Goal: Task Accomplishment & Management: Use online tool/utility

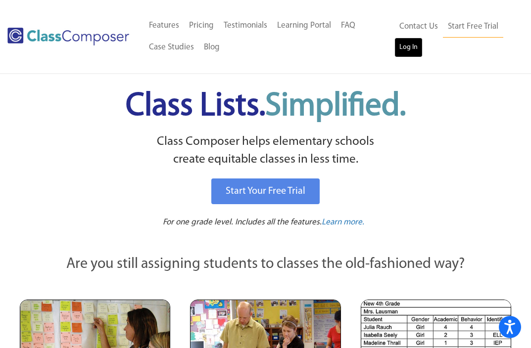
click at [411, 49] on link "Log In" at bounding box center [408, 48] width 28 height 20
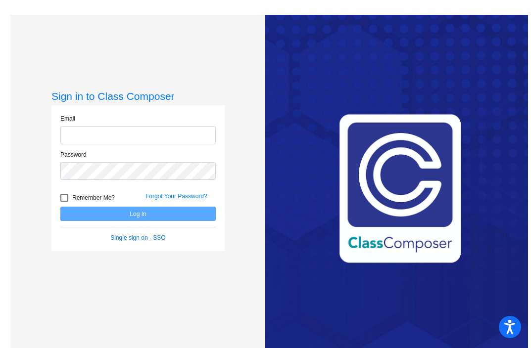
click at [110, 133] on input "email" at bounding box center [137, 135] width 155 height 18
type input "margaret.feeleylacy@oldham.kyschools.us"
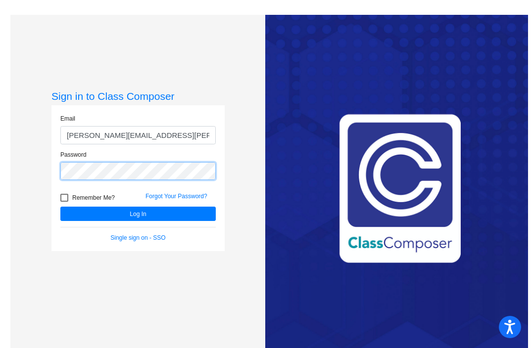
click at [60, 207] on button "Log In" at bounding box center [137, 214] width 155 height 14
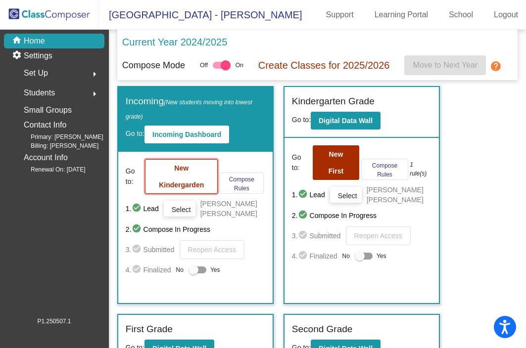
click at [181, 189] on b "New Kindergarden" at bounding box center [181, 176] width 45 height 25
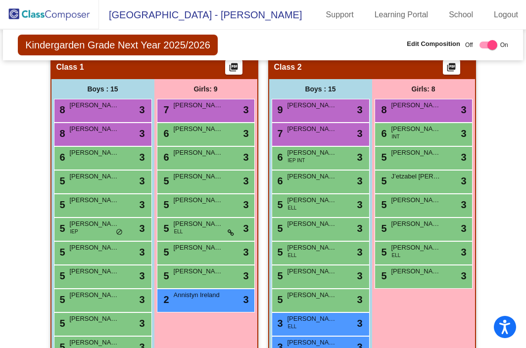
scroll to position [202, 0]
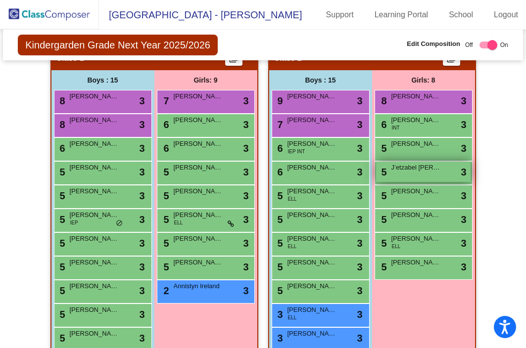
click at [399, 178] on div "5 J’etzabel Casanova-Marshall lock do_not_disturb_alt 3" at bounding box center [423, 172] width 94 height 20
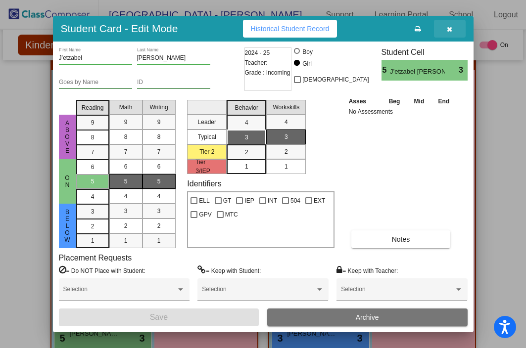
click at [451, 26] on icon "button" at bounding box center [448, 29] width 5 height 7
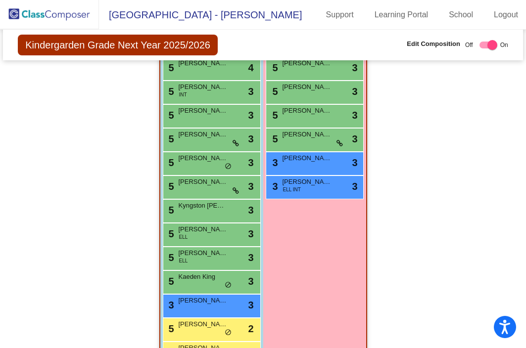
scroll to position [670, 0]
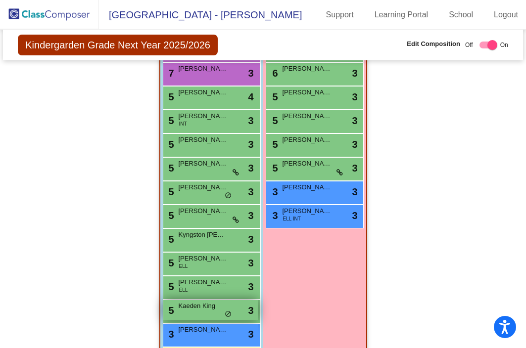
click at [199, 316] on div "5 Kaeden King lock do_not_disturb_alt 3" at bounding box center [210, 310] width 94 height 20
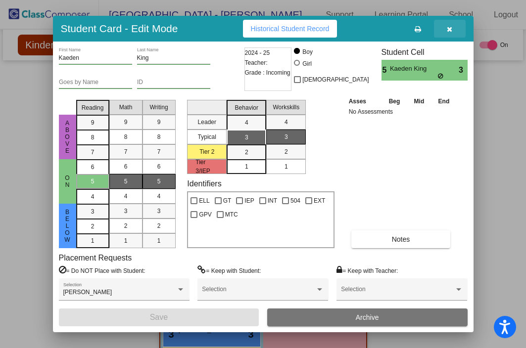
click at [449, 28] on icon "button" at bounding box center [448, 29] width 5 height 7
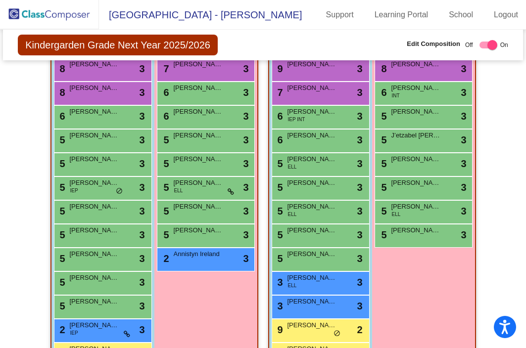
scroll to position [245, 0]
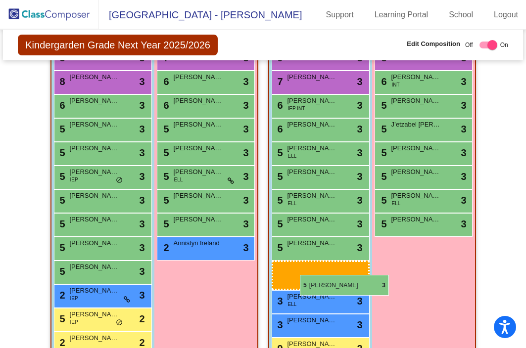
drag, startPoint x: 107, startPoint y: 246, endPoint x: 300, endPoint y: 274, distance: 194.9
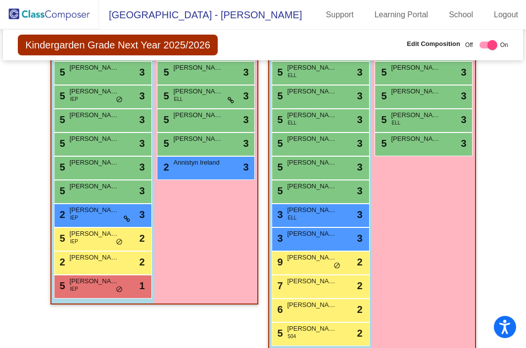
scroll to position [292, 0]
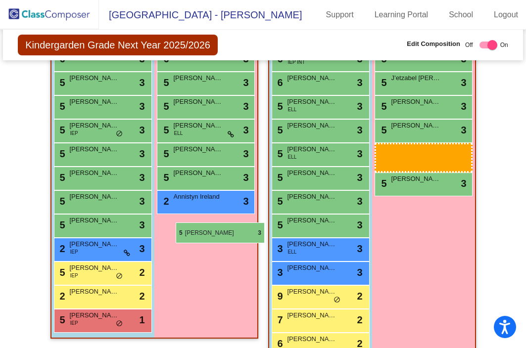
drag, startPoint x: 407, startPoint y: 155, endPoint x: 176, endPoint y: 222, distance: 241.1
drag, startPoint x: 419, startPoint y: 154, endPoint x: 160, endPoint y: 222, distance: 268.3
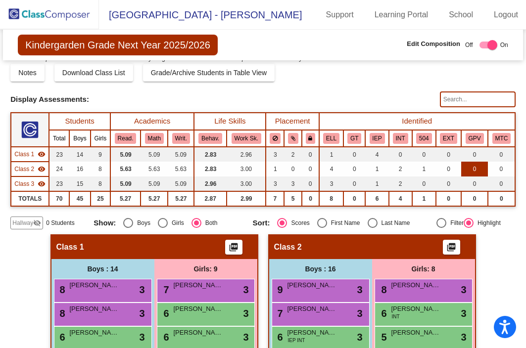
scroll to position [0, 0]
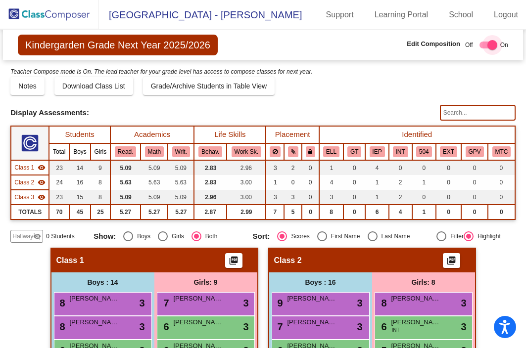
click at [482, 46] on div at bounding box center [488, 45] width 18 height 7
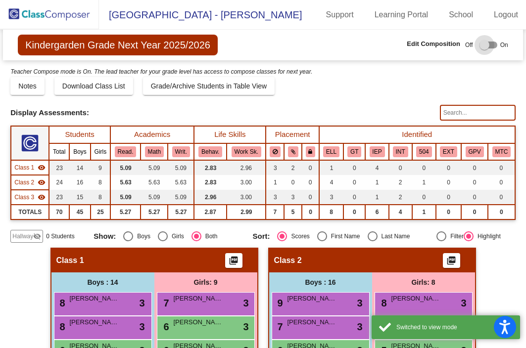
click at [482, 46] on div at bounding box center [484, 45] width 10 height 10
checkbox input "true"
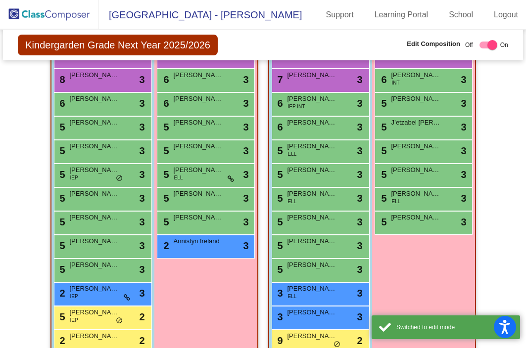
scroll to position [248, 0]
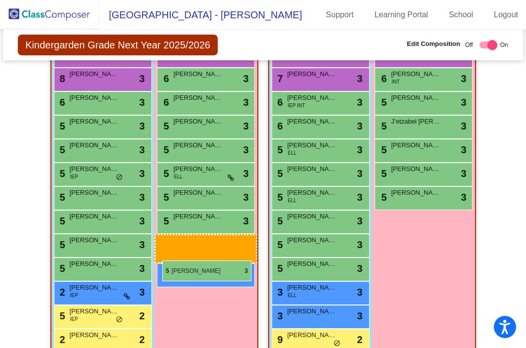
drag, startPoint x: 425, startPoint y: 200, endPoint x: 162, endPoint y: 260, distance: 269.4
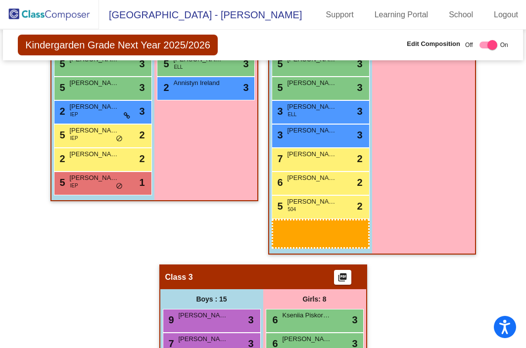
scroll to position [439, 0]
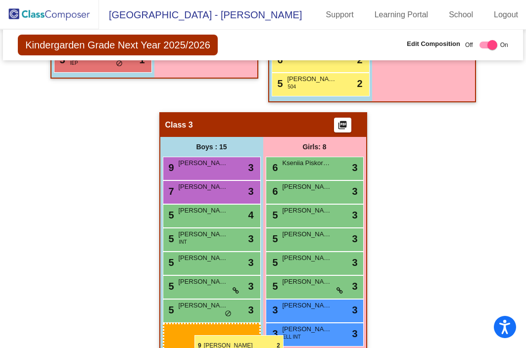
drag, startPoint x: 320, startPoint y: 240, endPoint x: 194, endPoint y: 335, distance: 157.1
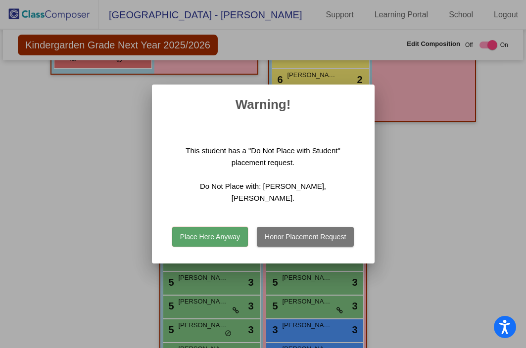
click at [234, 231] on button "Place Here Anyway" at bounding box center [210, 237] width 76 height 20
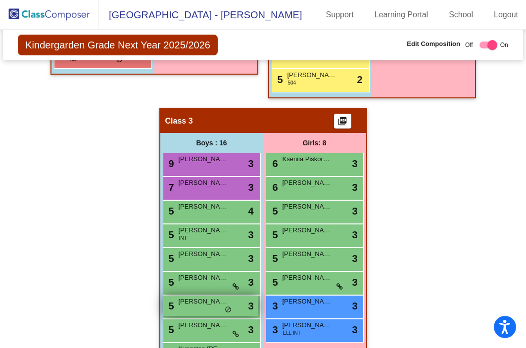
click at [202, 311] on div "5 Parker Doud lock do_not_disturb_alt 3" at bounding box center [210, 306] width 94 height 20
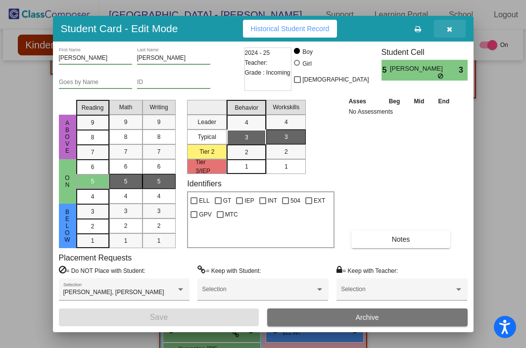
click at [452, 32] on button "button" at bounding box center [450, 29] width 32 height 18
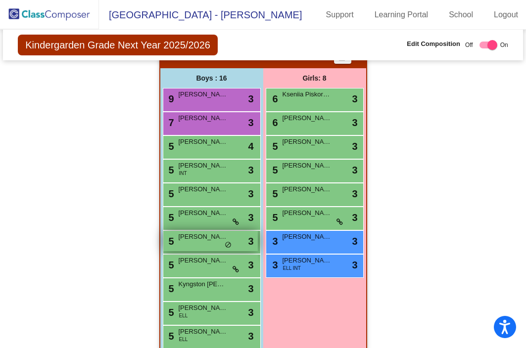
scroll to position [755, 0]
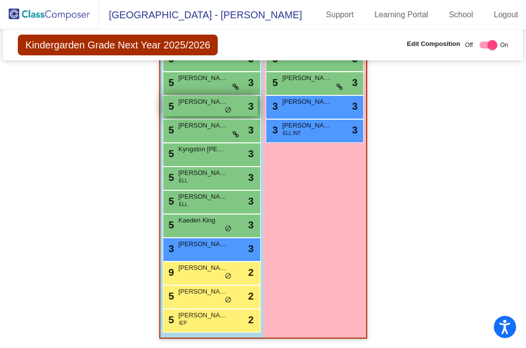
click at [206, 110] on div "5 Parker Doud lock do_not_disturb_alt 3" at bounding box center [210, 106] width 94 height 20
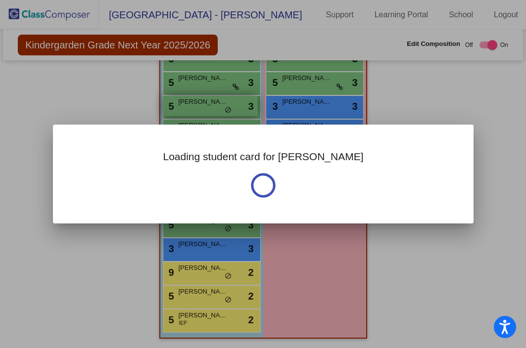
click at [206, 110] on div "Loading student card for Parker" at bounding box center [263, 174] width 526 height 348
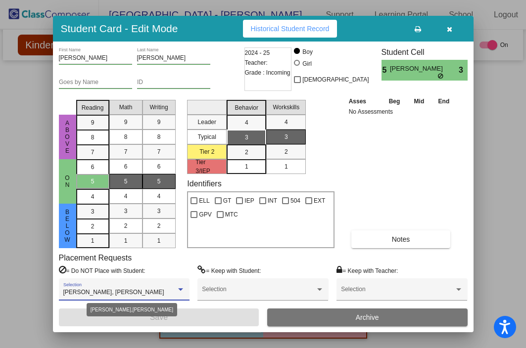
click at [129, 295] on span "August Buckner, Lincoln Staley" at bounding box center [113, 292] width 101 height 7
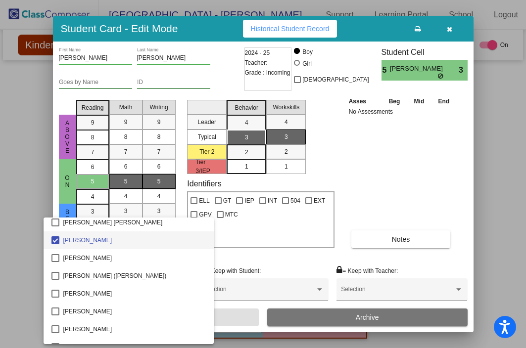
scroll to position [60, 0]
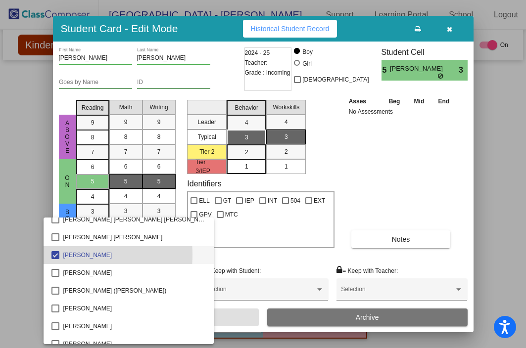
click at [56, 255] on mat-pseudo-checkbox at bounding box center [55, 255] width 8 height 8
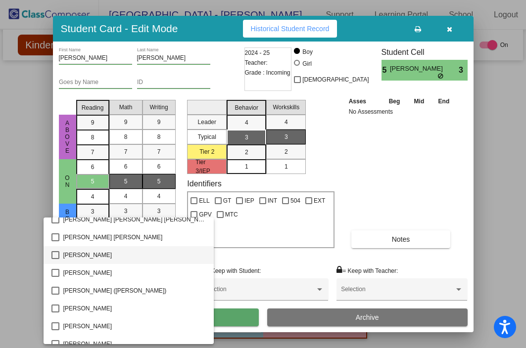
click at [231, 317] on div at bounding box center [263, 174] width 526 height 348
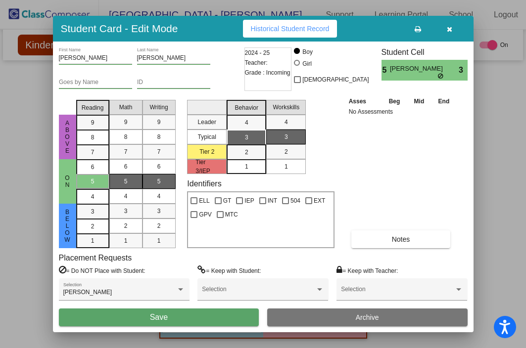
click at [231, 317] on button "Save" at bounding box center [159, 318] width 200 height 18
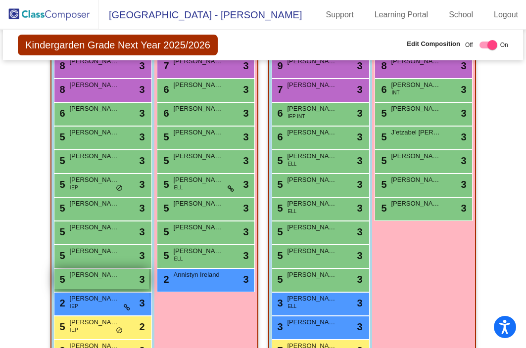
scroll to position [237, 0]
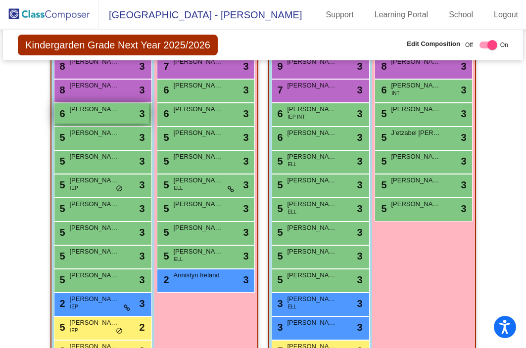
click at [81, 117] on div "6 Archer Thiel lock do_not_disturb_alt 3" at bounding box center [101, 113] width 94 height 20
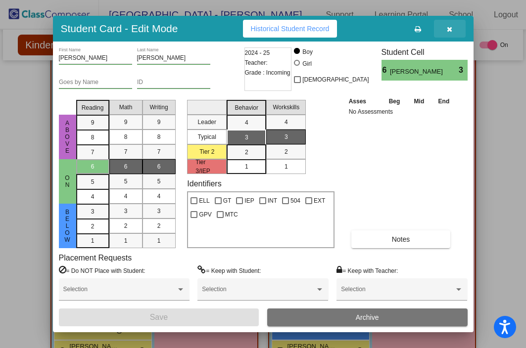
click at [449, 31] on icon "button" at bounding box center [448, 29] width 5 height 7
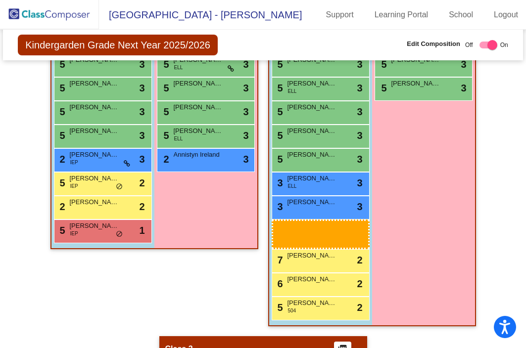
scroll to position [359, 0]
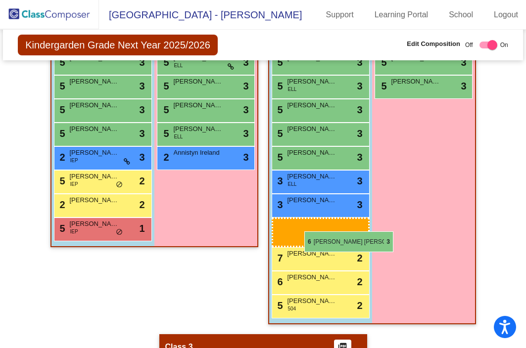
drag, startPoint x: 74, startPoint y: 116, endPoint x: 304, endPoint y: 231, distance: 256.9
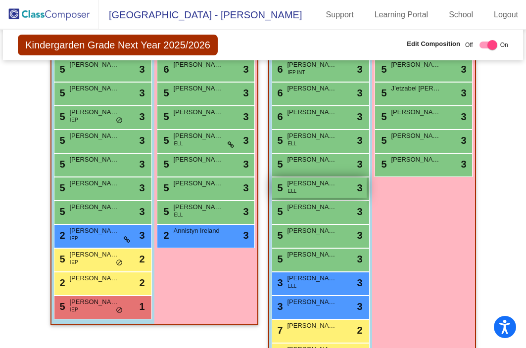
scroll to position [287, 0]
